Goal: Information Seeking & Learning: Compare options

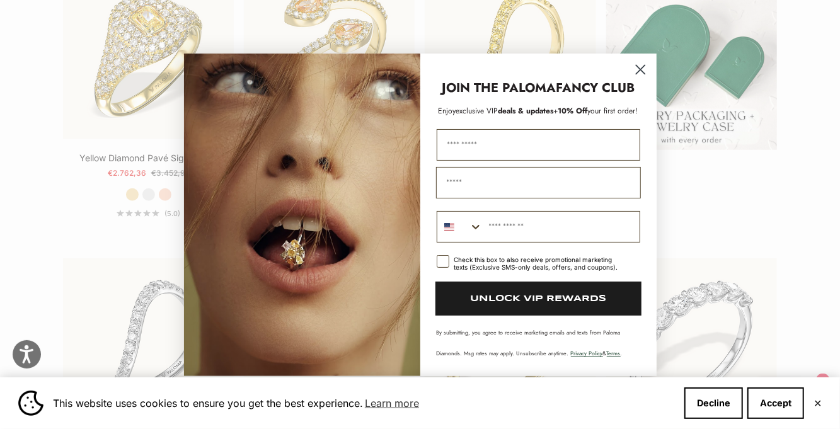
scroll to position [400, 0]
click at [642, 71] on icon "Close dialog" at bounding box center [640, 69] width 9 height 9
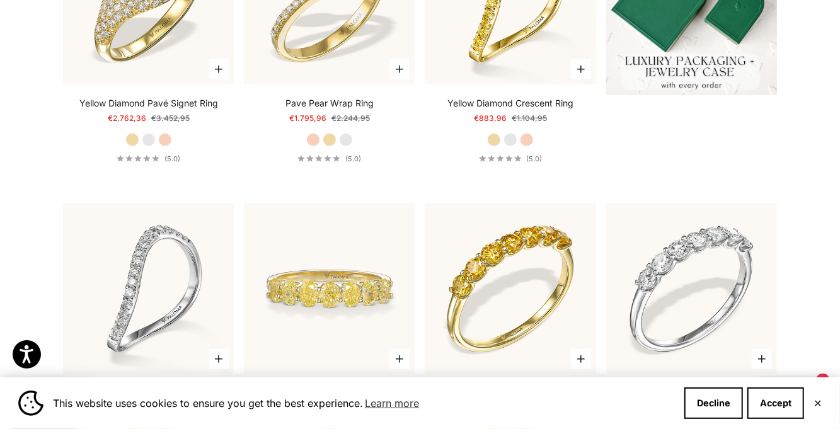
scroll to position [419, 0]
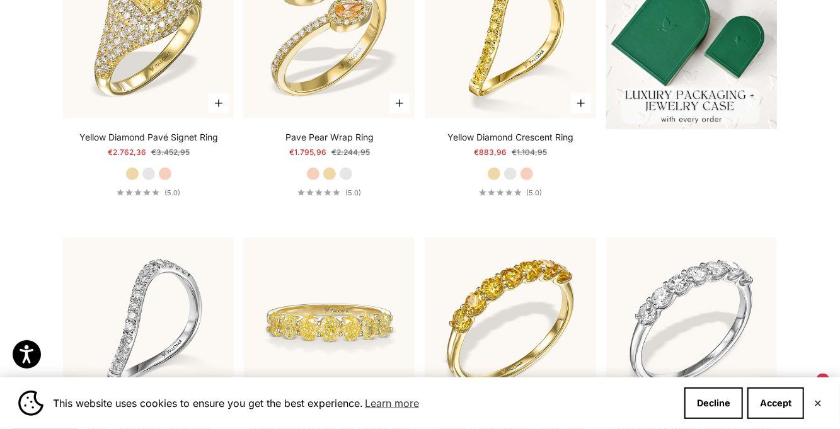
click at [432, 304] on img at bounding box center [510, 323] width 171 height 171
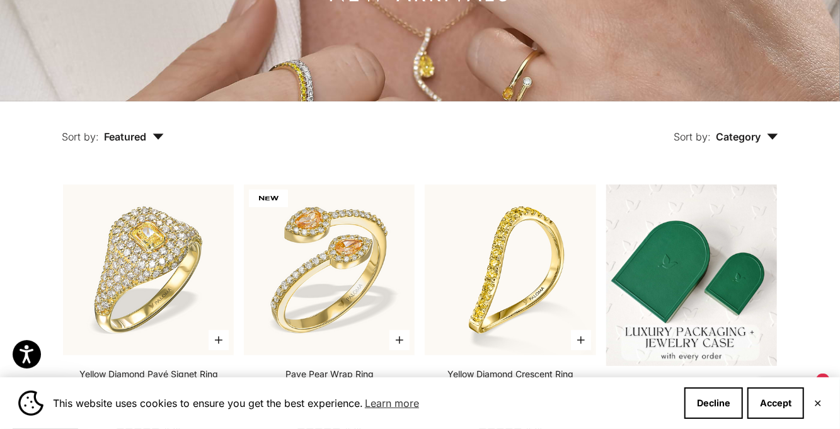
scroll to position [183, 0]
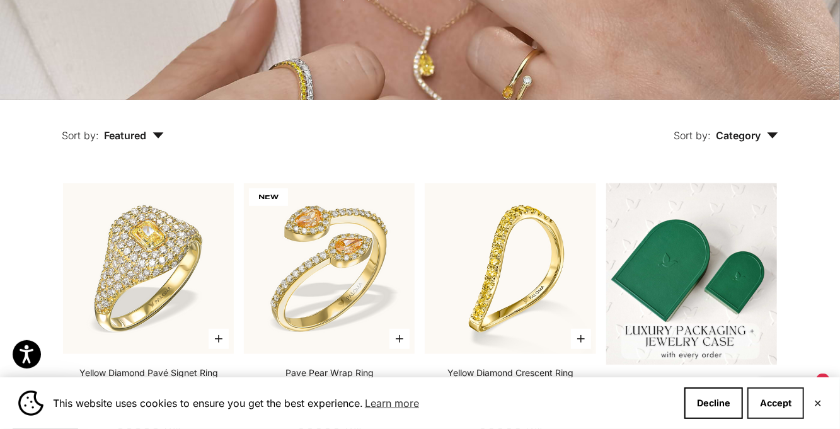
click at [772, 419] on button "Accept" at bounding box center [776, 404] width 57 height 32
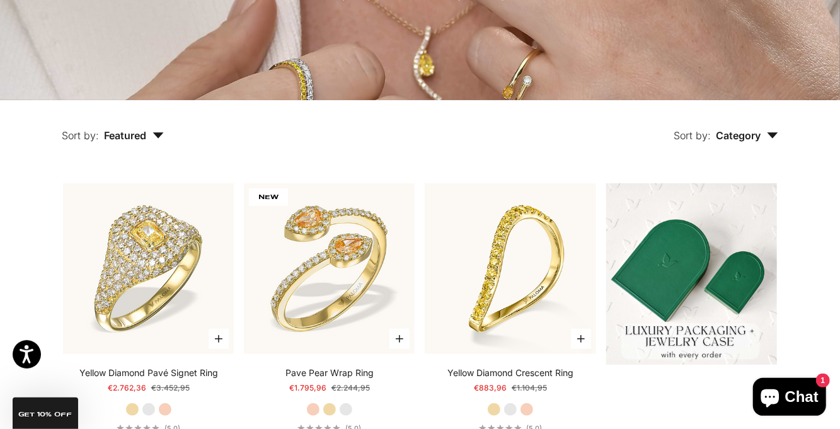
click at [782, 153] on button "Sort by: Category" at bounding box center [726, 126] width 163 height 53
click at [729, 183] on label "Earrings" at bounding box center [710, 174] width 39 height 16
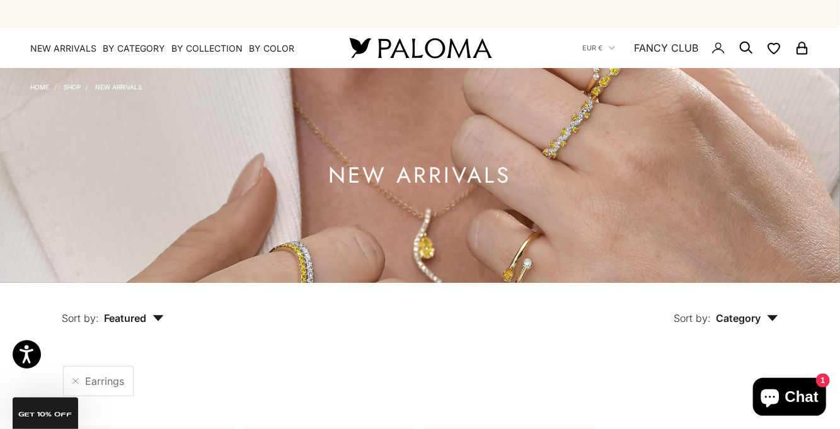
click at [157, 322] on icon "button" at bounding box center [158, 318] width 11 height 6
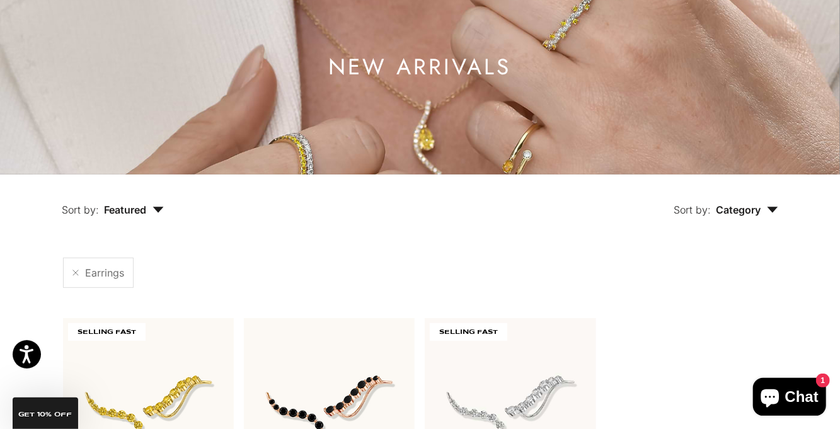
scroll to position [111, 0]
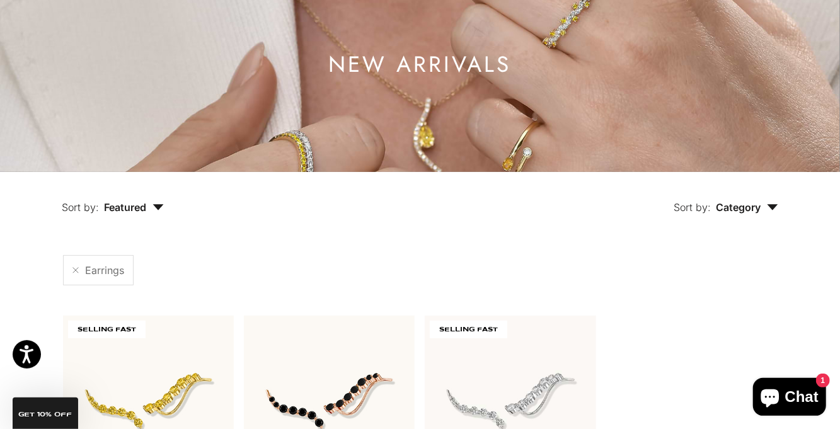
click at [167, 225] on button "Sort by: Featured" at bounding box center [113, 198] width 160 height 53
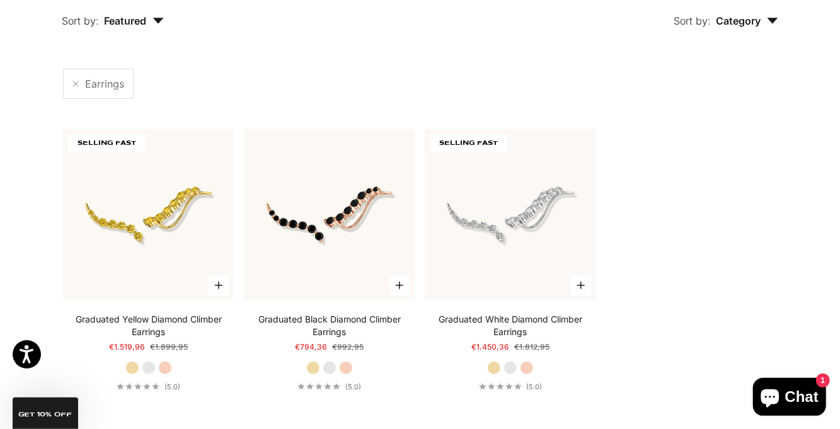
scroll to position [298, 0]
click at [159, 38] on button "Sort by: Featured" at bounding box center [113, 11] width 160 height 53
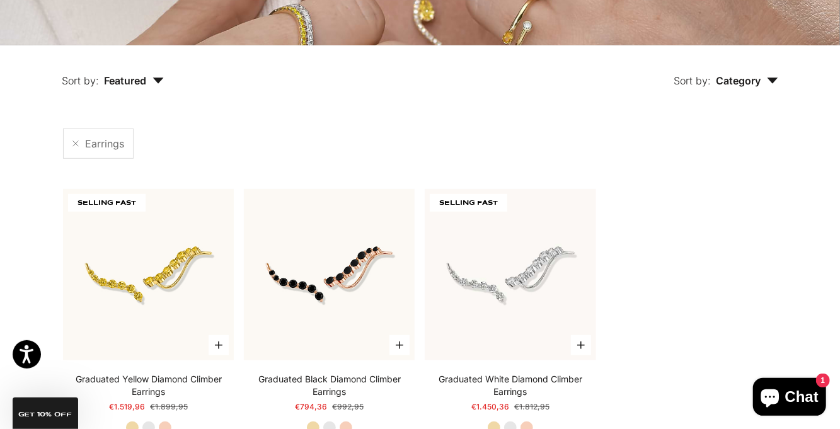
scroll to position [231, 0]
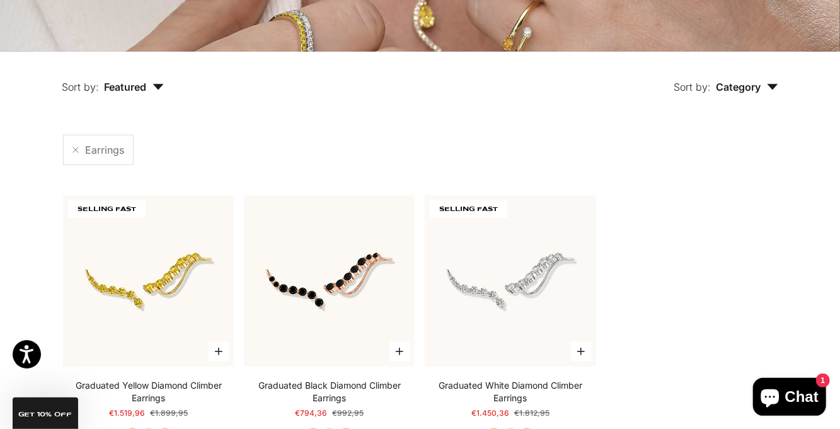
click at [775, 93] on span "Category" at bounding box center [747, 87] width 62 height 13
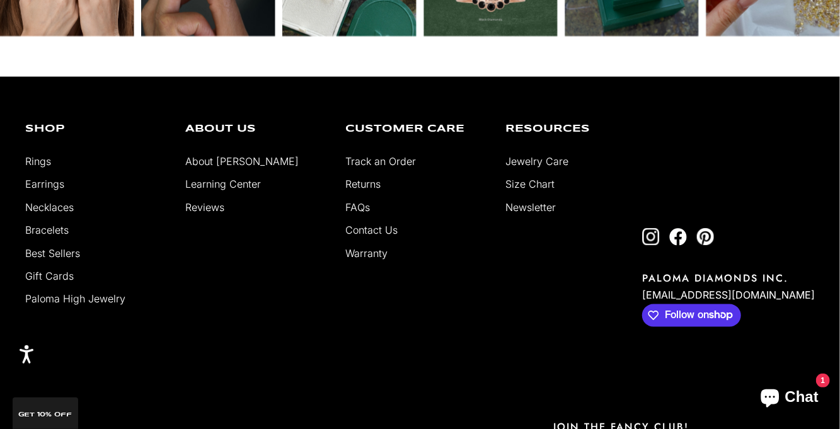
scroll to position [925, 0]
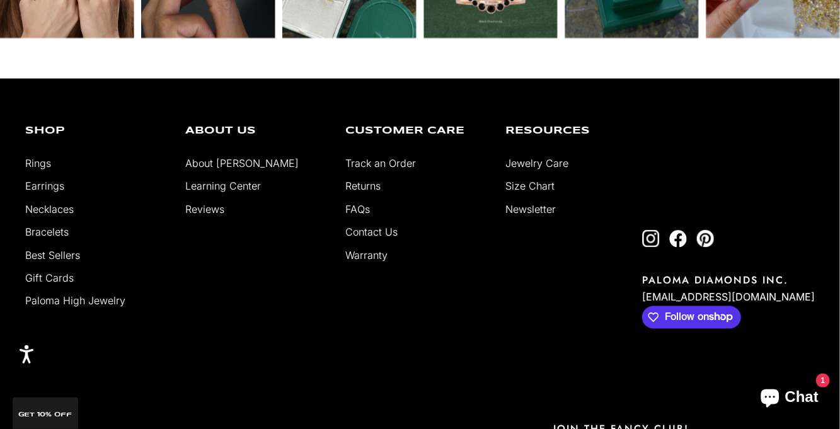
click at [38, 238] on link "Bracelets" at bounding box center [46, 232] width 43 height 13
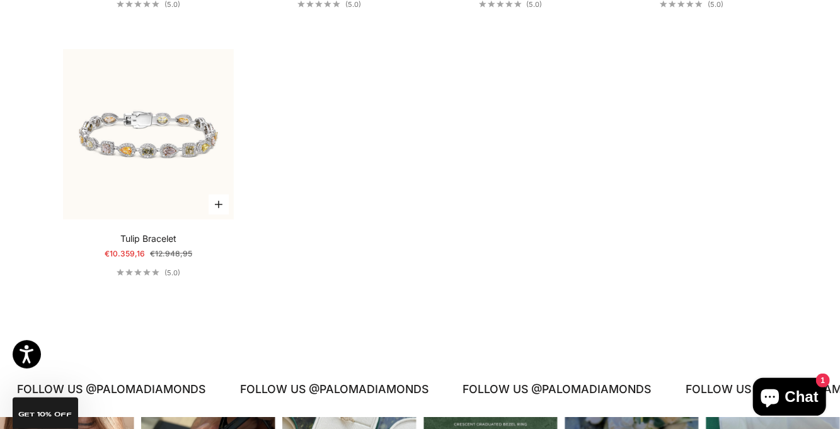
scroll to position [897, 0]
click at [103, 183] on img at bounding box center [148, 134] width 188 height 188
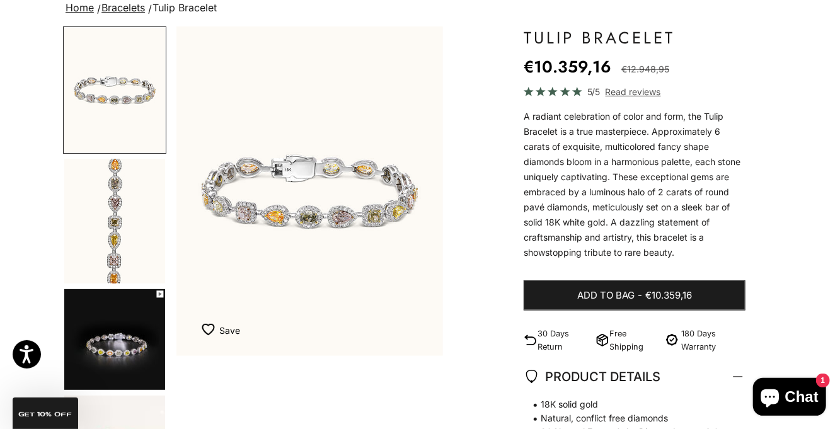
scroll to position [122, 0]
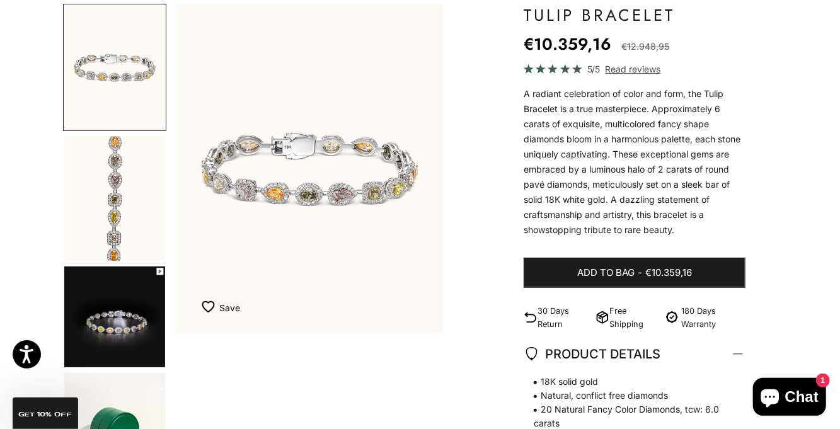
click at [93, 240] on img "Go to item 2" at bounding box center [114, 198] width 101 height 125
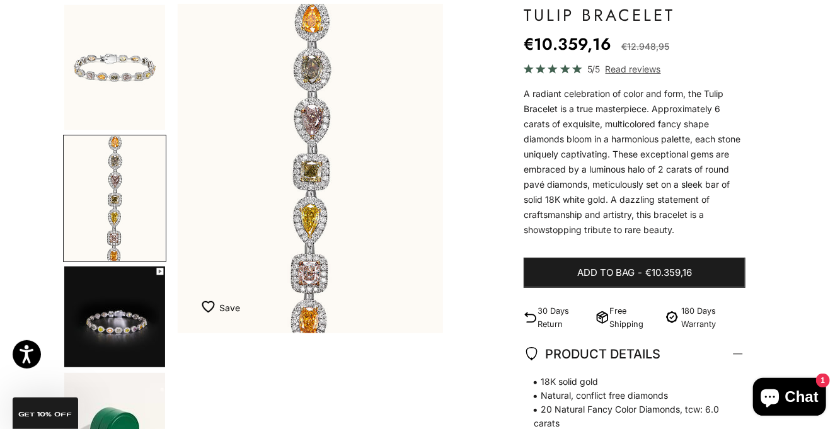
scroll to position [0, 282]
click at [105, 331] on img "Go to item 3" at bounding box center [114, 317] width 101 height 101
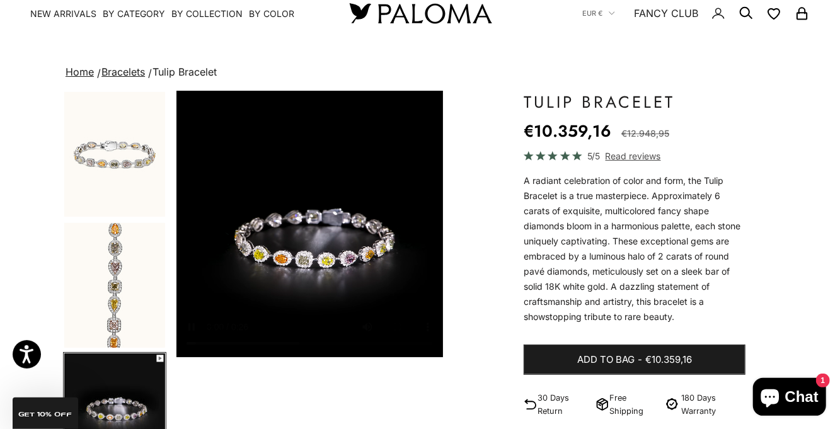
scroll to position [0, 0]
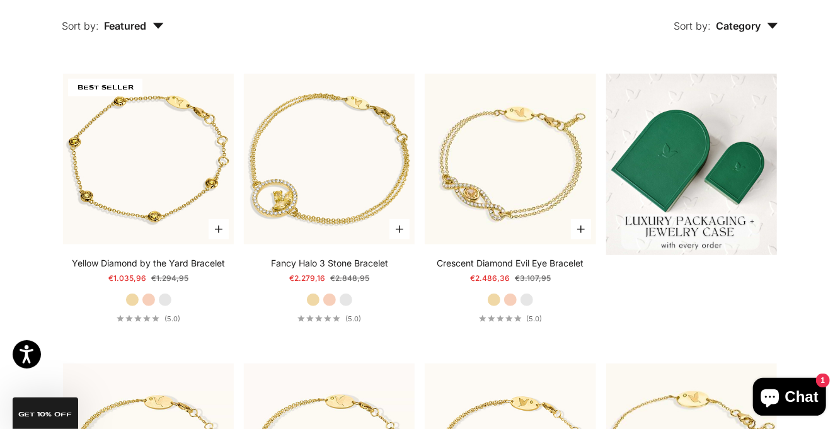
scroll to position [287, 0]
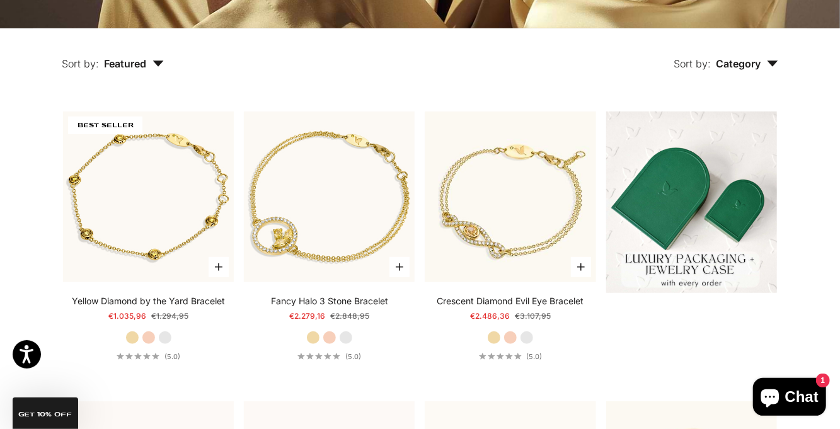
click at [723, 280] on img at bounding box center [691, 203] width 171 height 182
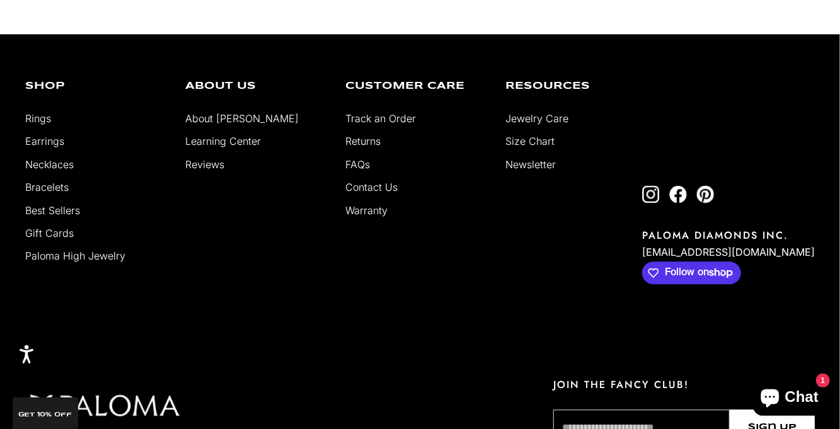
scroll to position [1456, 0]
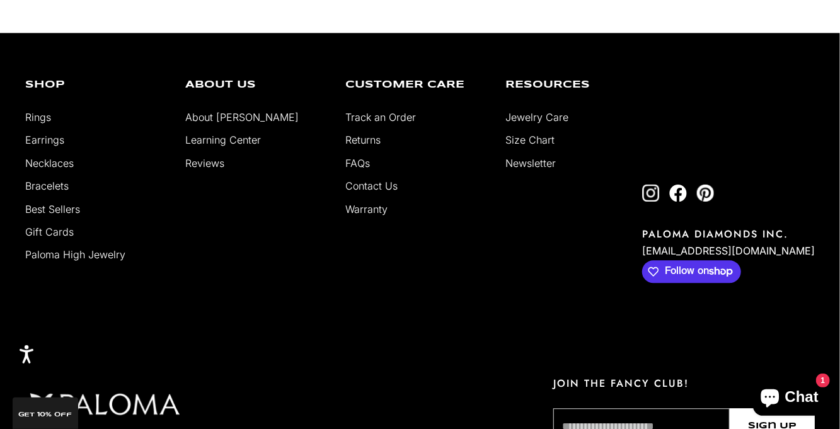
click at [46, 170] on link "Necklaces" at bounding box center [49, 163] width 49 height 13
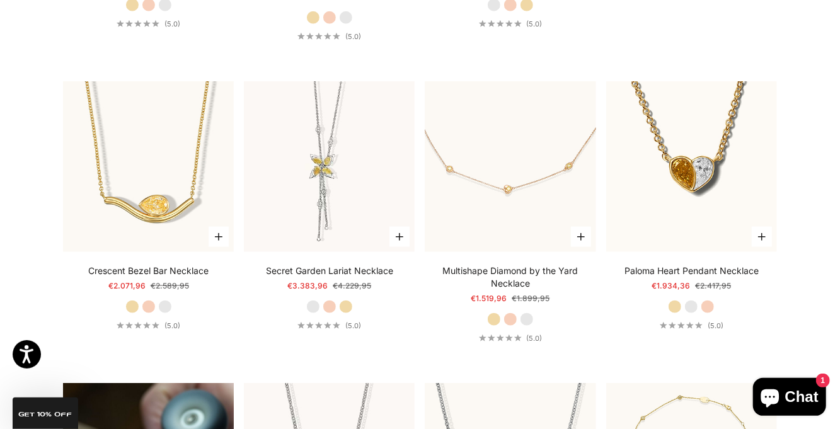
scroll to position [593, 0]
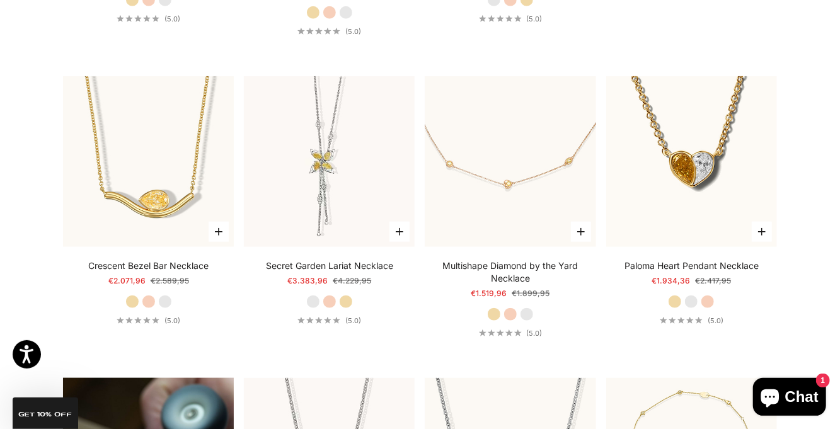
click at [721, 250] on img at bounding box center [692, 161] width 188 height 188
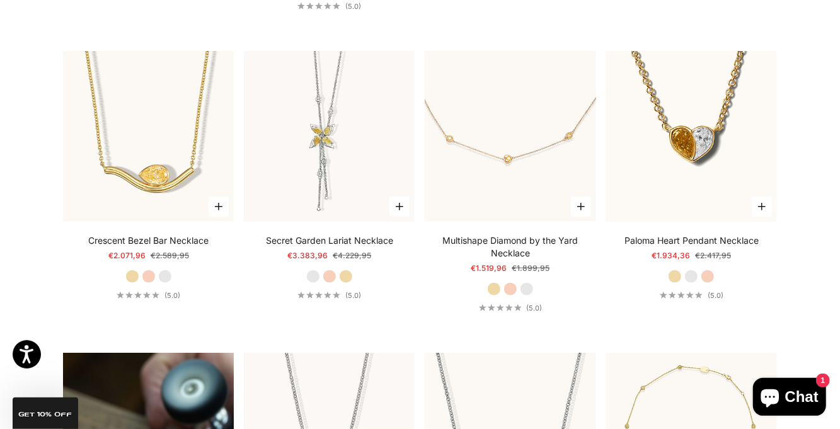
scroll to position [656, 0]
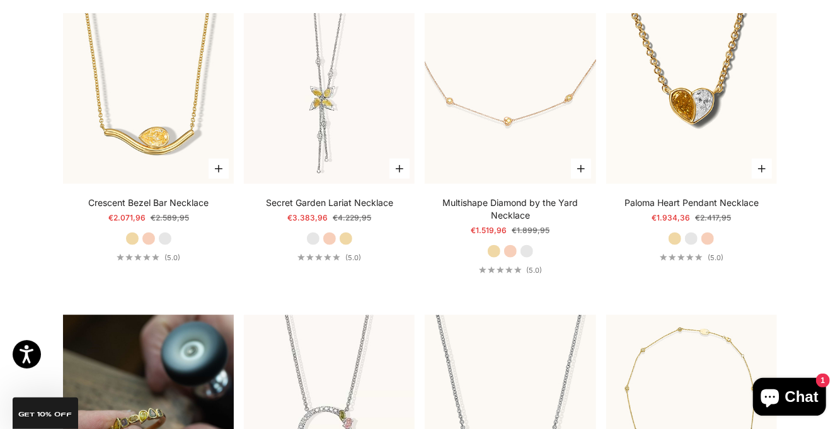
click at [331, 151] on img at bounding box center [329, 98] width 171 height 171
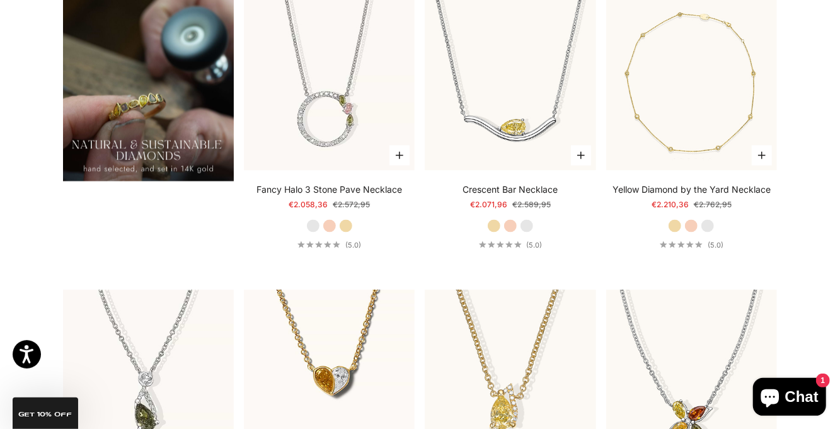
scroll to position [979, 0]
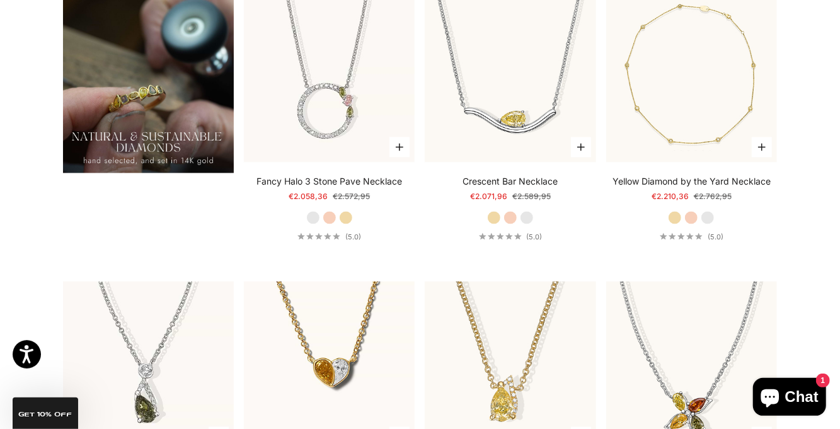
click at [87, 343] on video "#YellowGold\a#RoseGold\a#WhiteGold" at bounding box center [148, 367] width 188 height 188
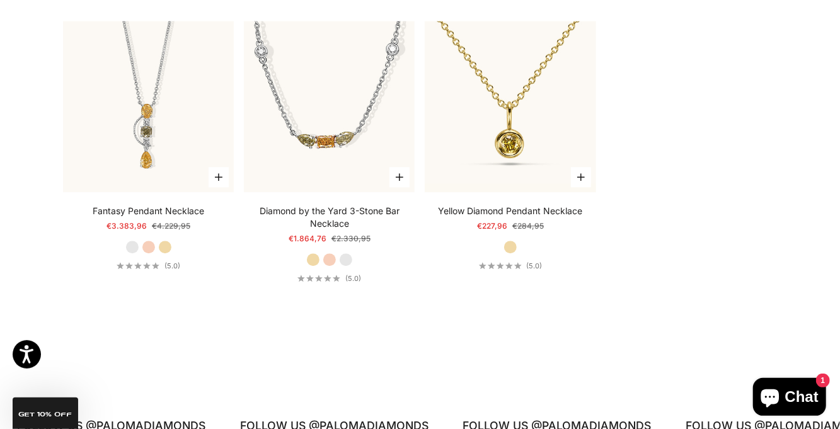
scroll to position [1542, 0]
click at [121, 156] on video "#YellowGold\a#RoseGold\a#WhiteGold" at bounding box center [148, 107] width 188 height 188
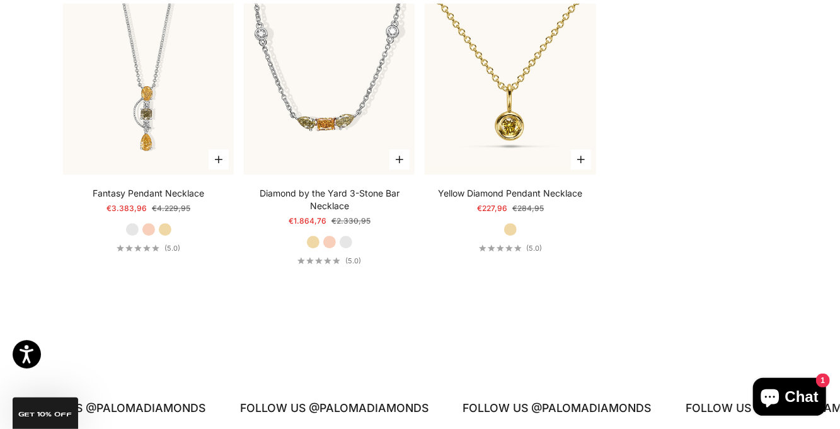
scroll to position [1594, 0]
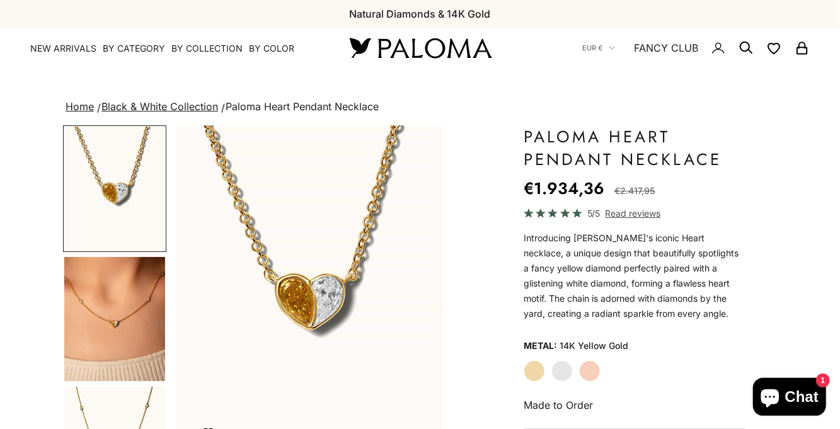
click at [99, 298] on img "Go to item 4" at bounding box center [114, 319] width 101 height 124
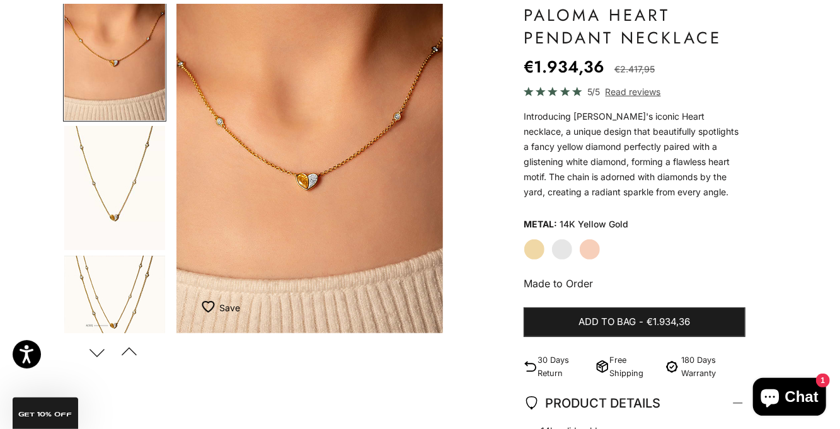
scroll to position [130, 0]
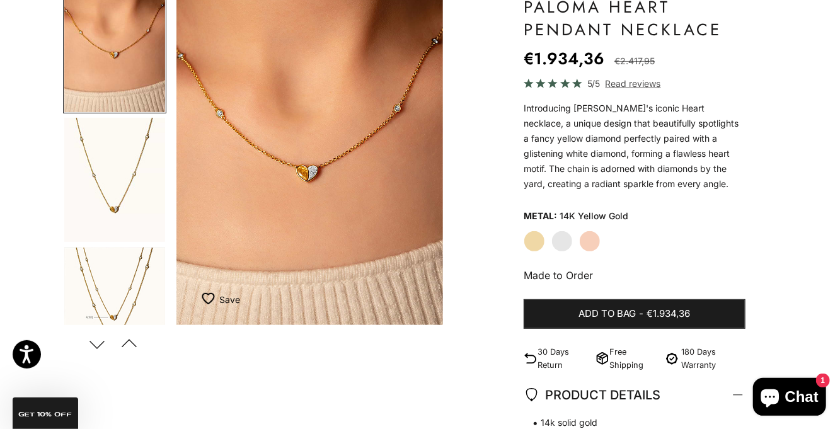
click at [90, 348] on button "Next" at bounding box center [97, 344] width 28 height 29
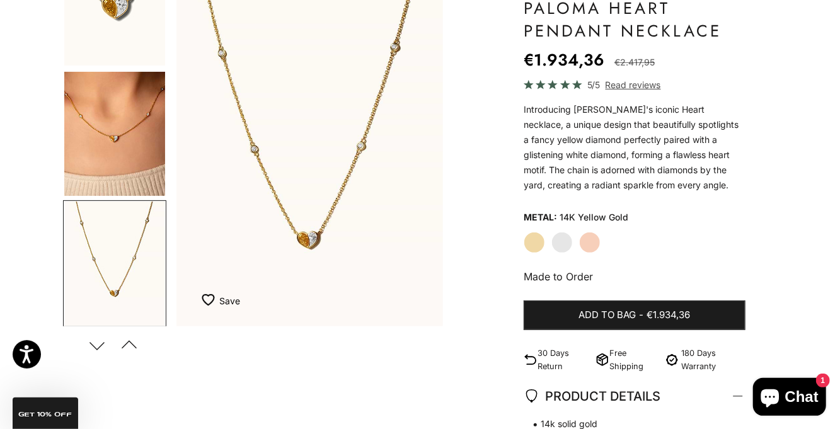
scroll to position [0, 0]
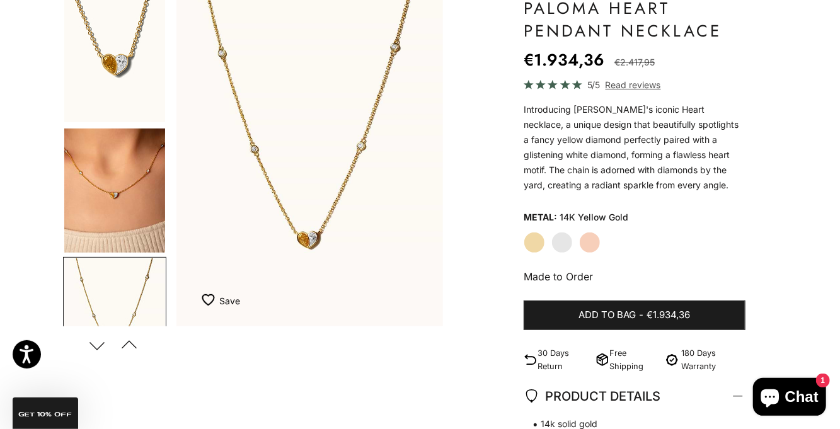
click at [116, 49] on img "Go to item 1" at bounding box center [114, 60] width 101 height 124
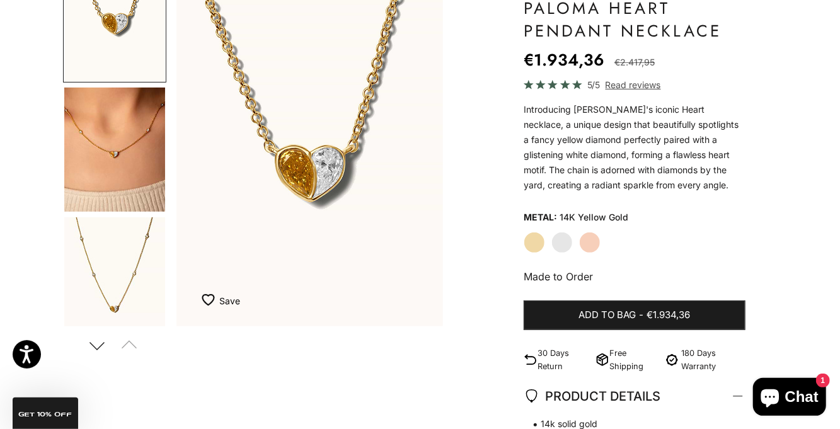
scroll to position [42, 0]
click at [569, 248] on label "White Gold" at bounding box center [562, 242] width 21 height 21
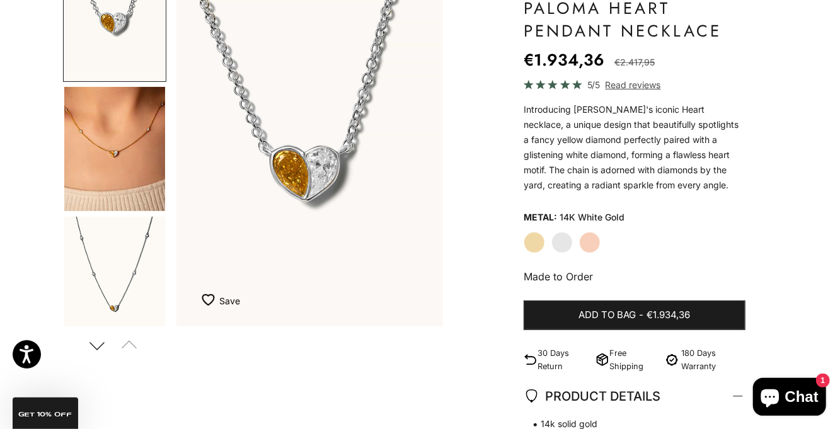
scroll to position [42, 0]
click at [590, 247] on label "Rose Gold" at bounding box center [589, 242] width 21 height 21
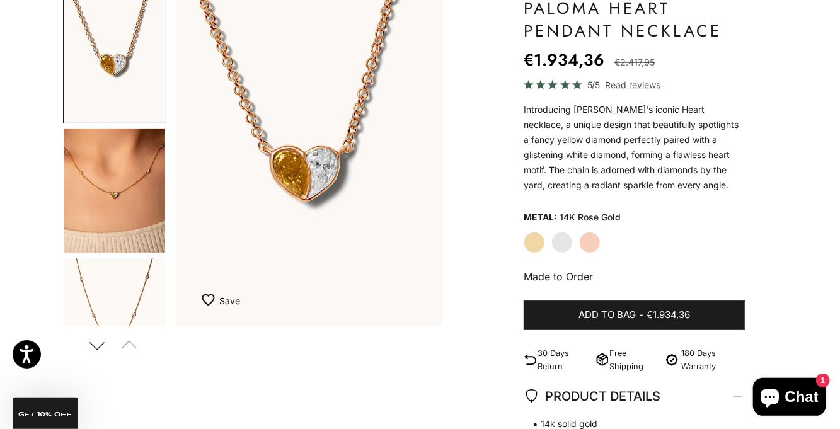
click at [564, 250] on label "White Gold" at bounding box center [562, 242] width 21 height 21
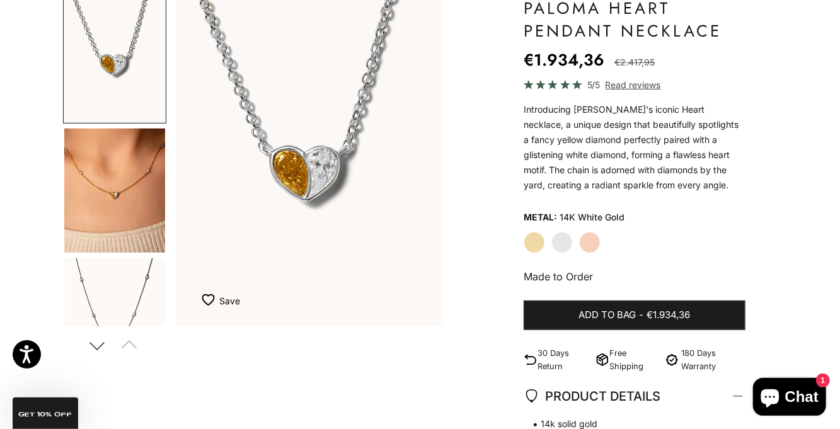
click at [533, 246] on label "Yellow Gold" at bounding box center [534, 242] width 21 height 21
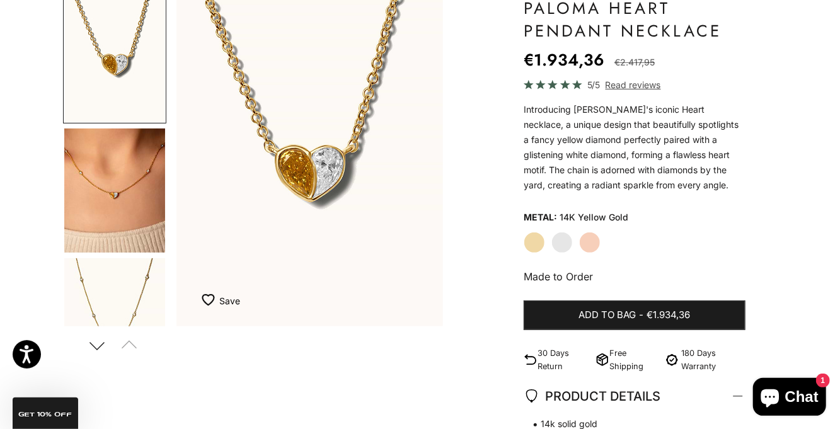
click at [567, 241] on label "White Gold" at bounding box center [562, 242] width 21 height 21
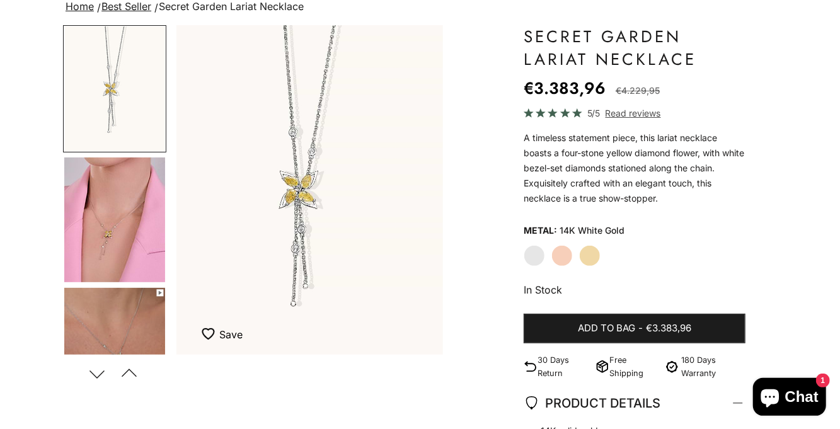
click at [112, 248] on img "Go to item 4" at bounding box center [114, 220] width 101 height 125
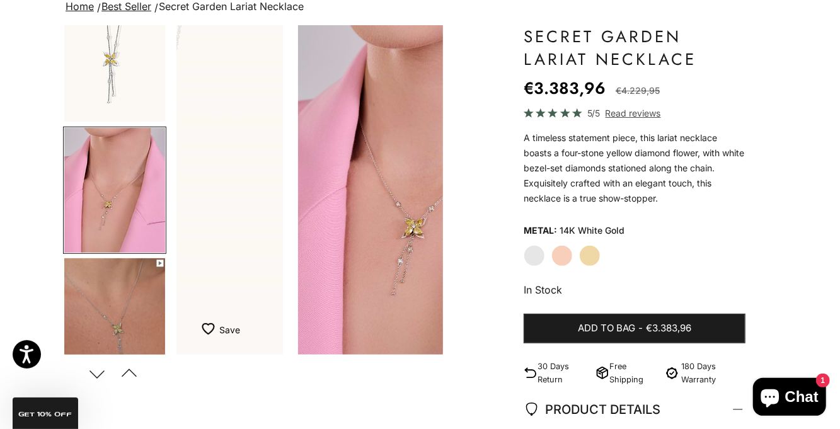
scroll to position [0, 282]
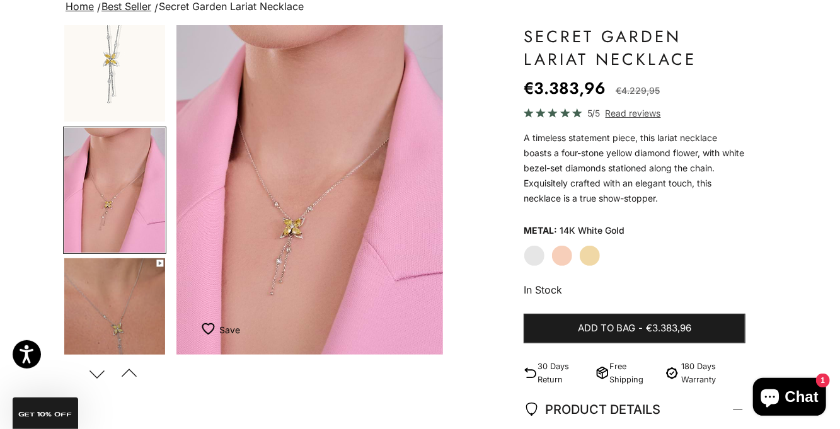
click at [109, 322] on img "Go to item 5" at bounding box center [114, 320] width 101 height 125
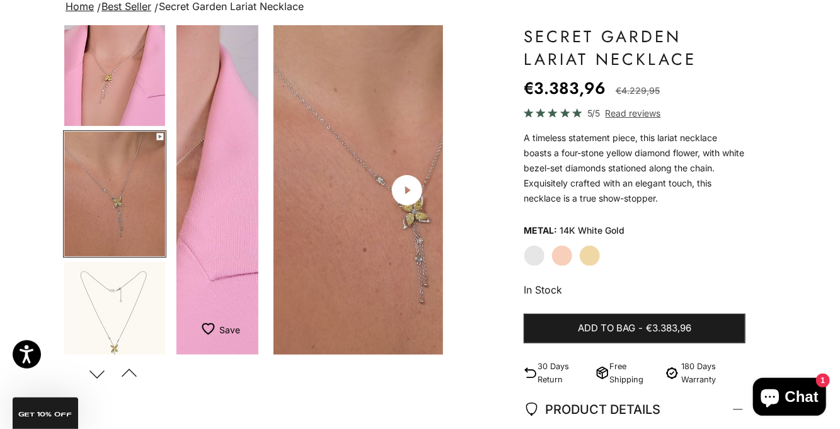
scroll to position [161, 0]
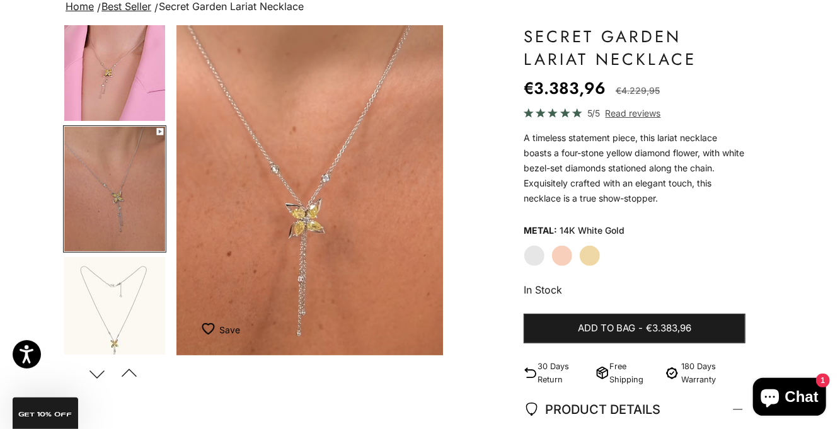
click at [599, 257] on label "Yellow Gold" at bounding box center [589, 255] width 21 height 21
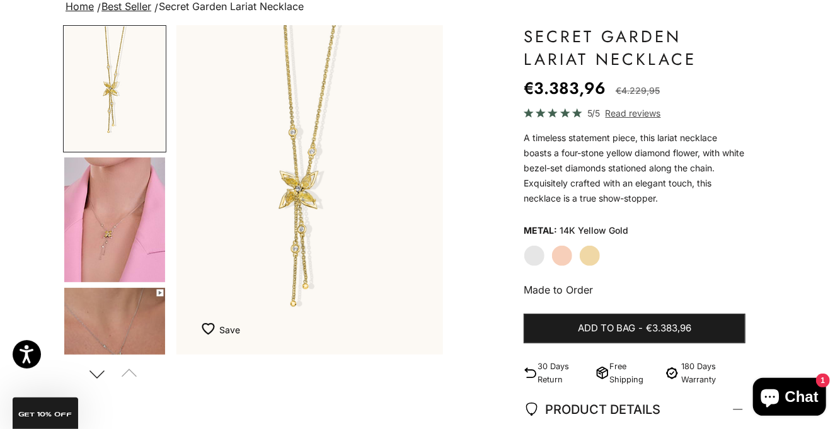
click at [110, 246] on img "Go to item 4" at bounding box center [114, 220] width 101 height 125
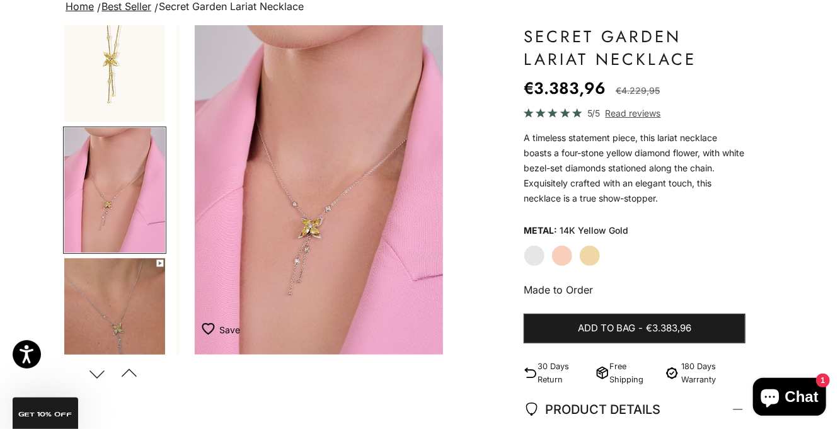
scroll to position [0, 282]
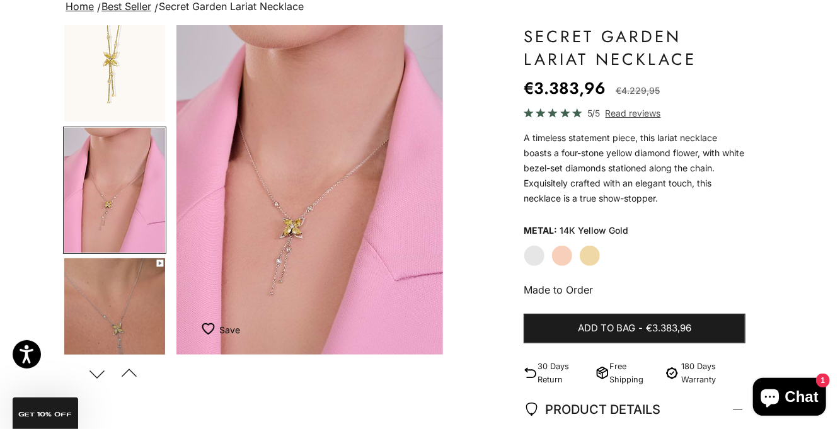
click at [111, 88] on img "Go to item 3" at bounding box center [114, 59] width 101 height 125
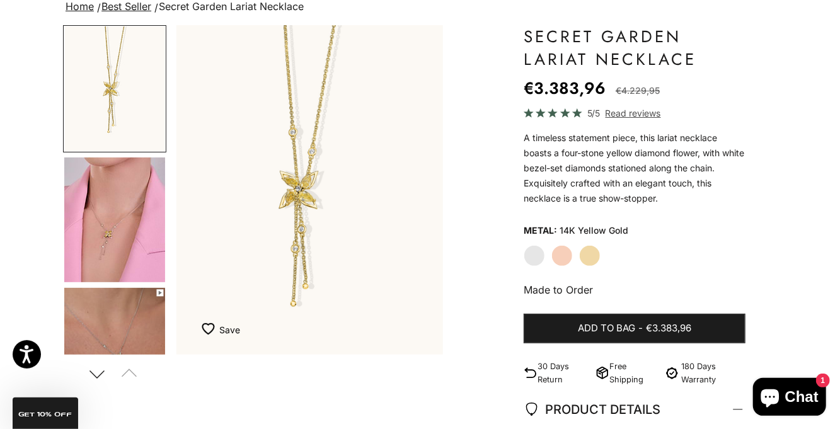
scroll to position [0, 0]
click at [562, 264] on label "Rose Gold" at bounding box center [562, 255] width 21 height 21
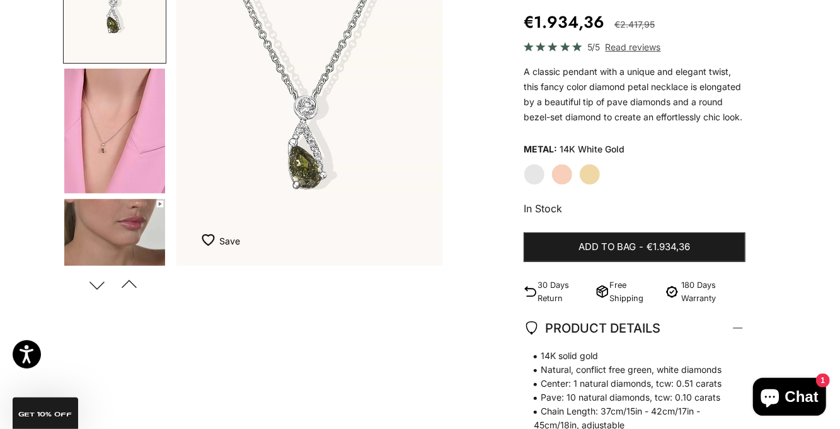
scroll to position [69, 0]
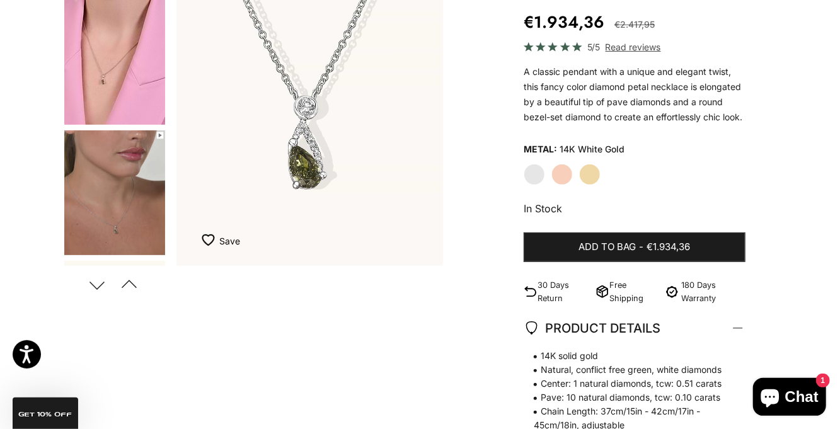
click at [100, 233] on img "Go to item 5" at bounding box center [114, 192] width 101 height 125
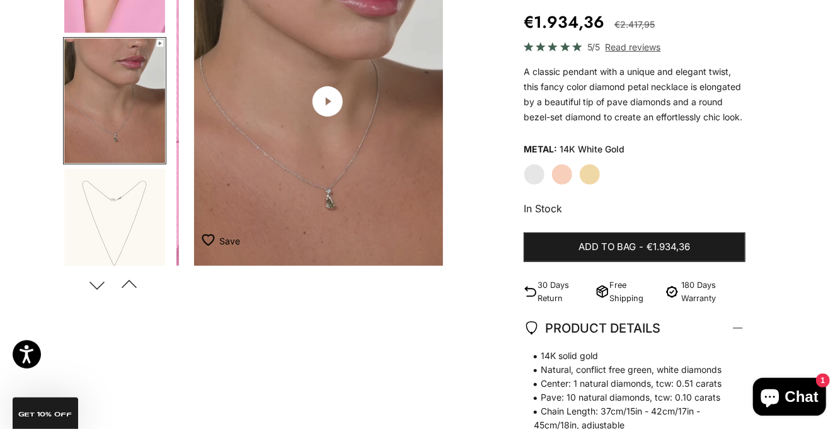
scroll to position [0, 564]
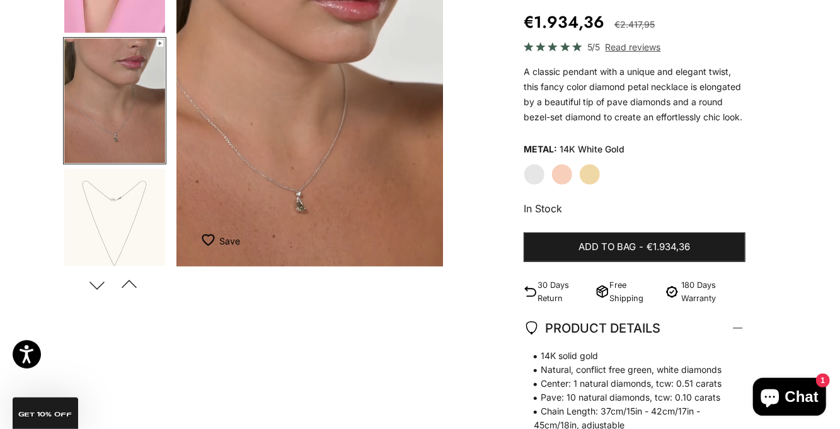
click at [103, 233] on img "Go to item 6" at bounding box center [114, 231] width 101 height 125
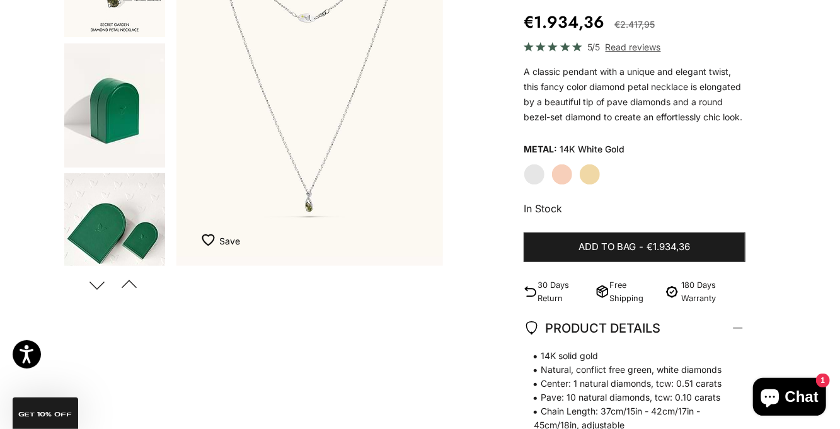
scroll to position [678, 0]
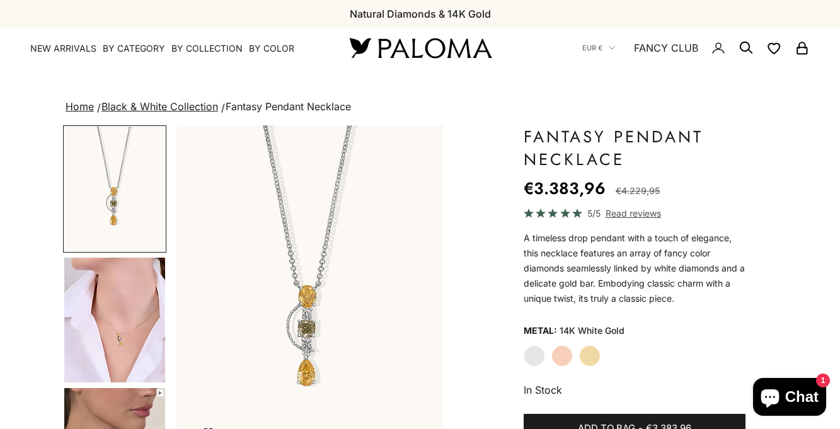
click at [98, 323] on img "Go to item 4" at bounding box center [114, 320] width 101 height 125
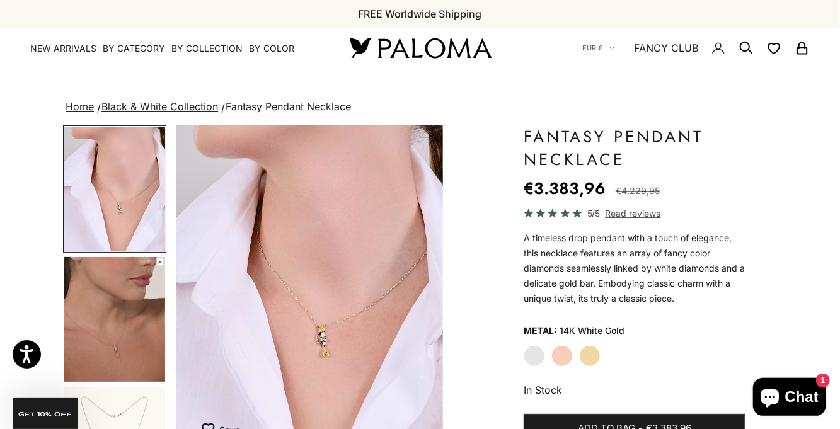
scroll to position [139, 0]
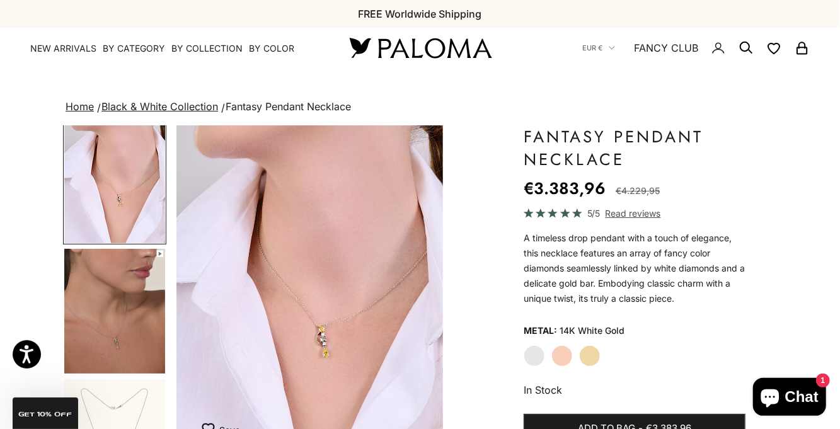
click at [99, 340] on img "Go to item 5" at bounding box center [114, 311] width 101 height 125
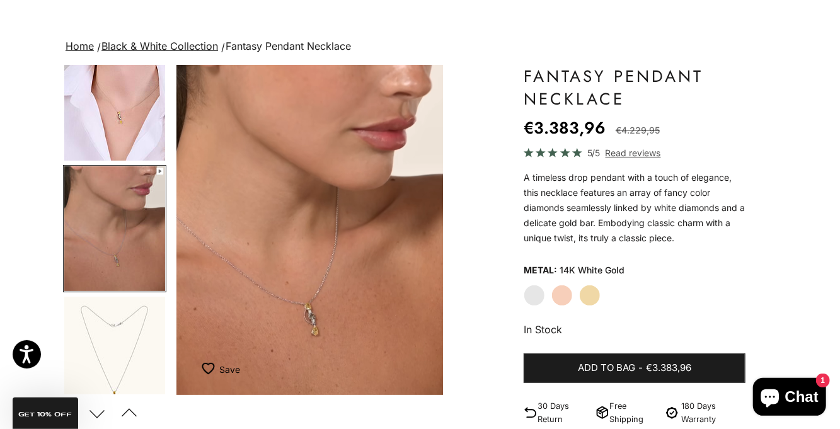
scroll to position [63, 0]
